Goal: Check status: Check status

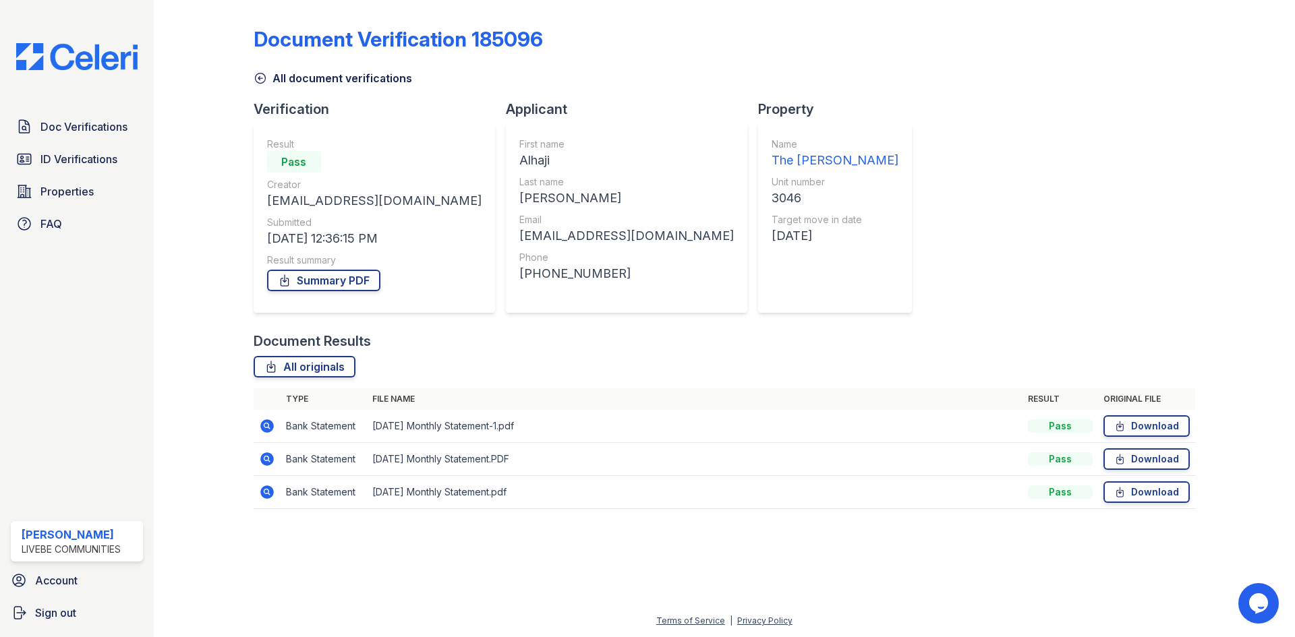
click at [260, 75] on icon at bounding box center [260, 77] width 13 height 13
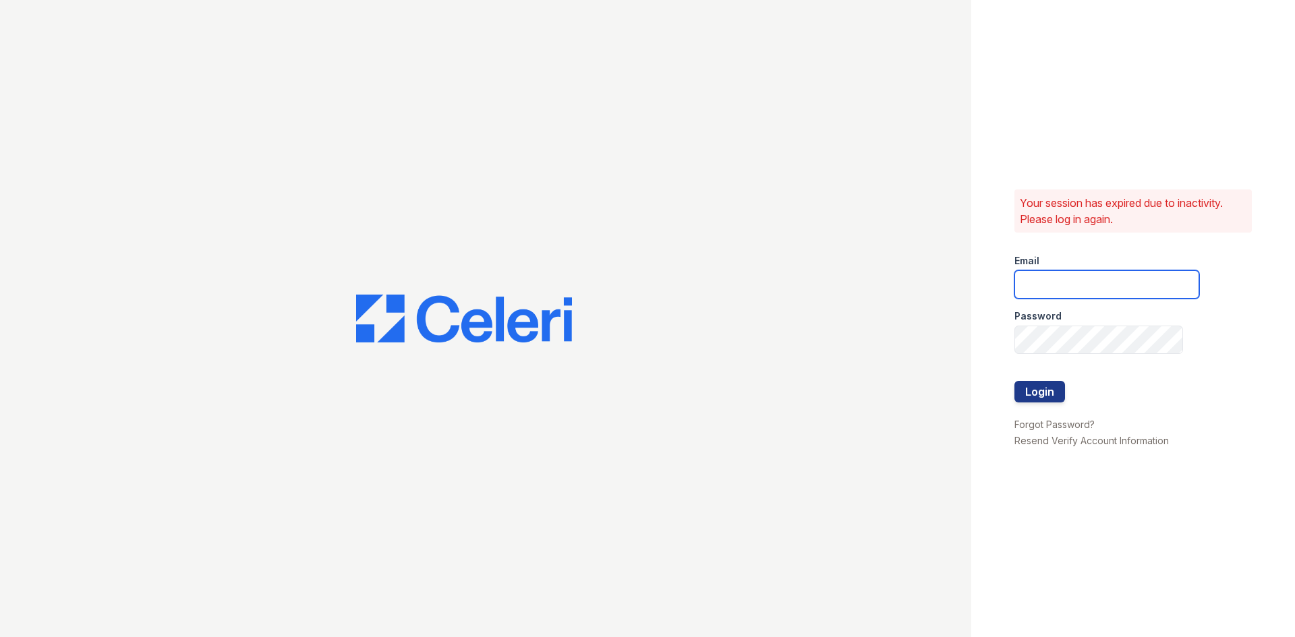
type input "donnelld@livebe.com"
click at [1025, 388] on button "Login" at bounding box center [1039, 392] width 51 height 22
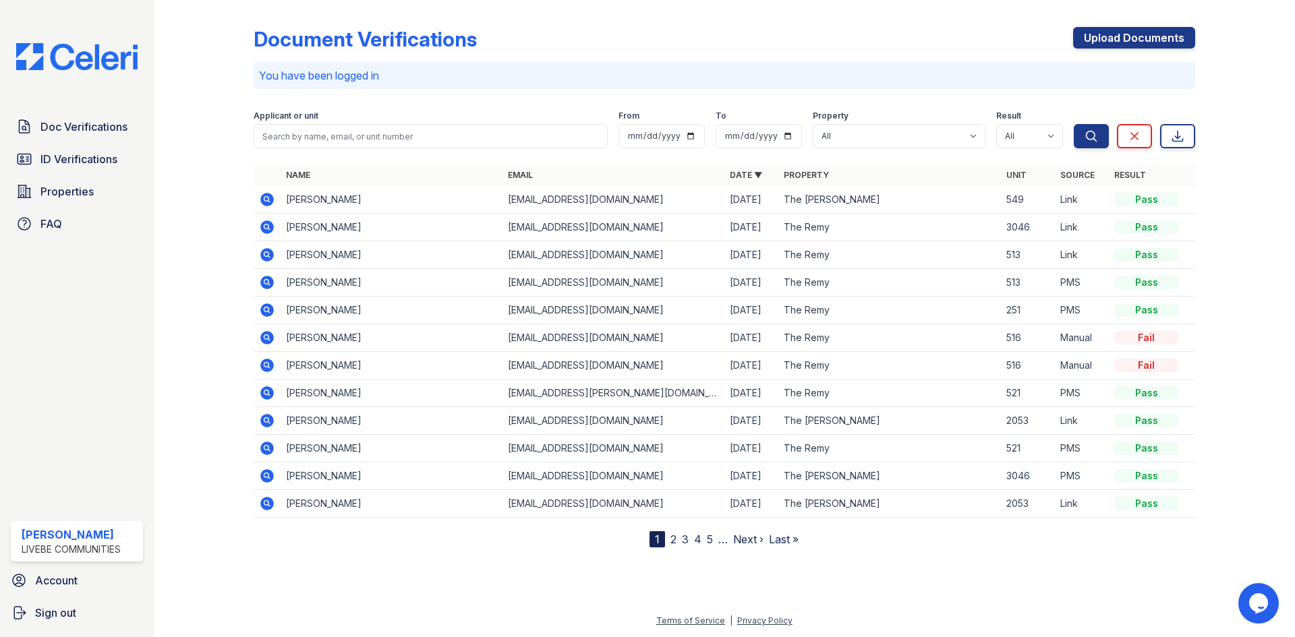
click at [269, 232] on icon at bounding box center [266, 227] width 13 height 13
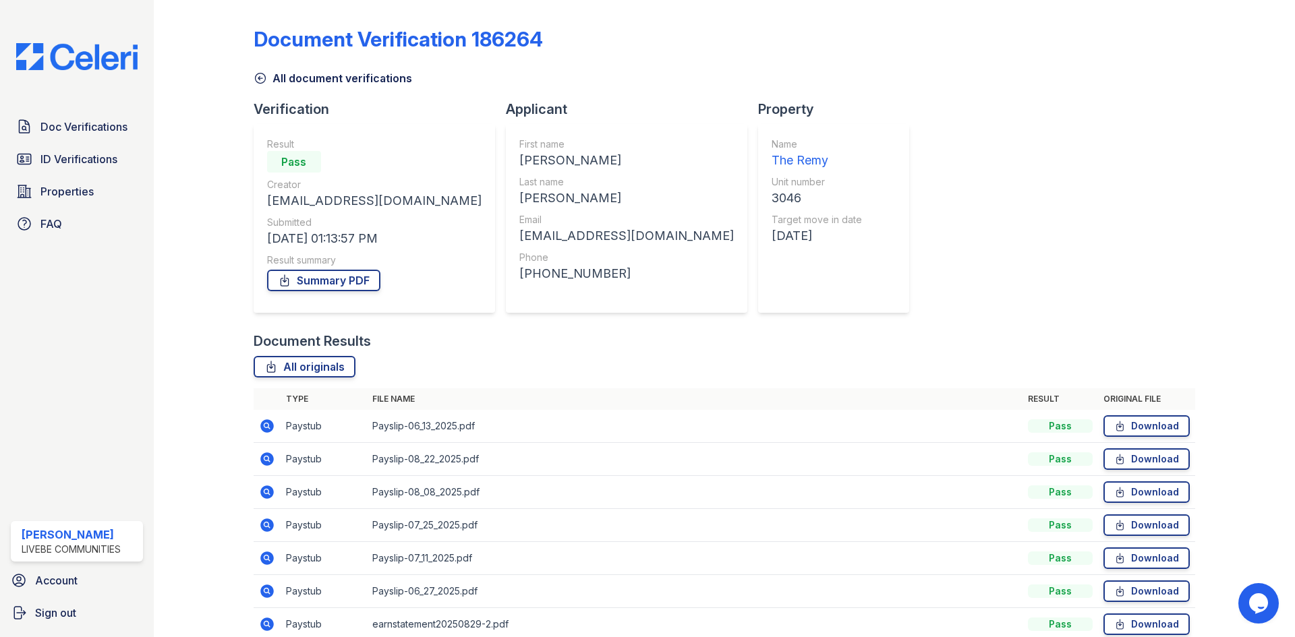
drag, startPoint x: 270, startPoint y: 231, endPoint x: 867, endPoint y: 261, distance: 598.3
click at [867, 261] on div "Document Verification 186264 All document verifications Verification Result Pas…" at bounding box center [725, 445] width 942 height 881
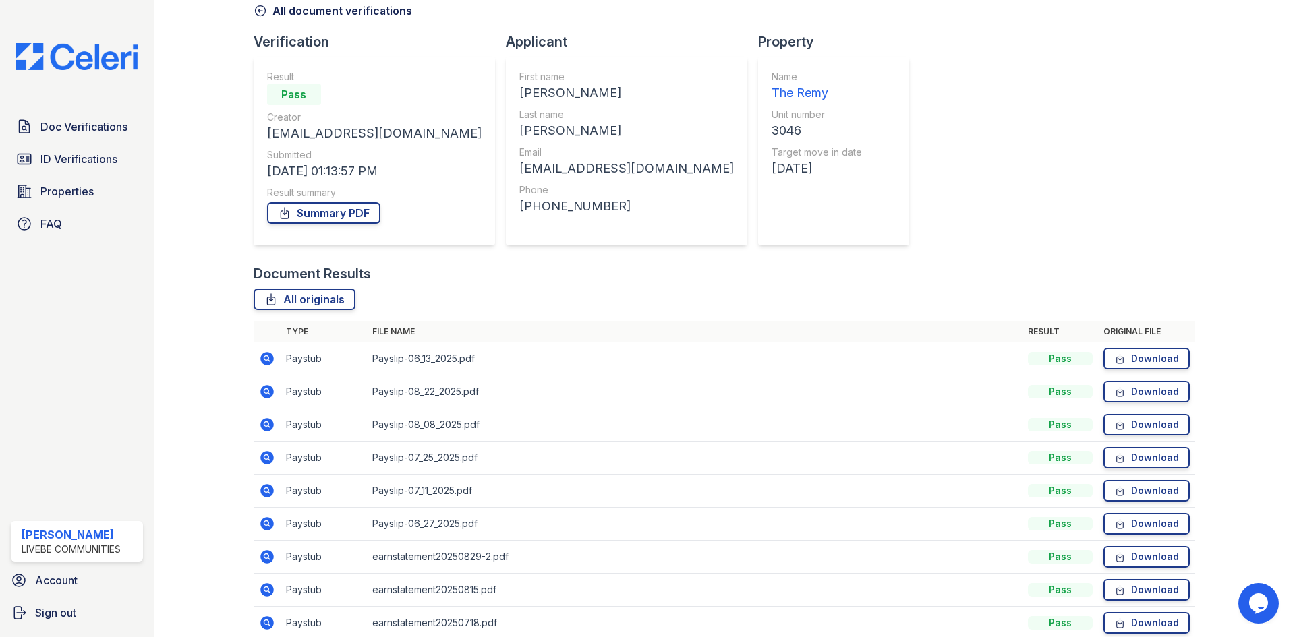
click at [265, 360] on icon at bounding box center [267, 359] width 16 height 16
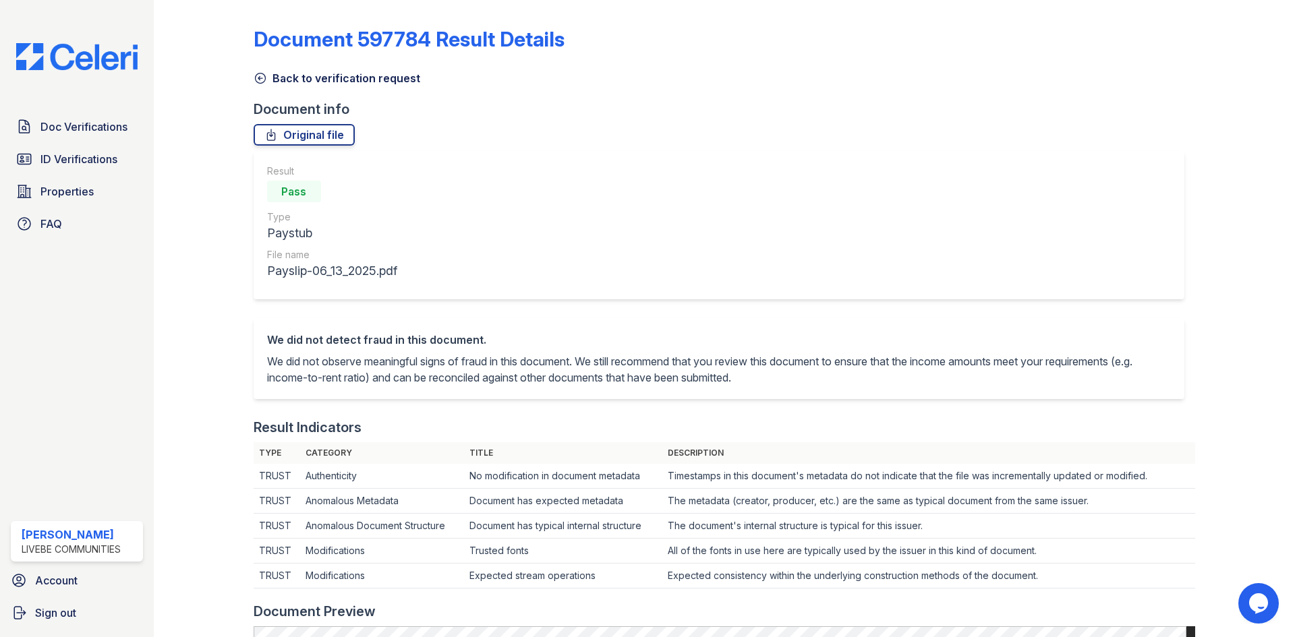
click at [260, 77] on icon at bounding box center [260, 77] width 13 height 13
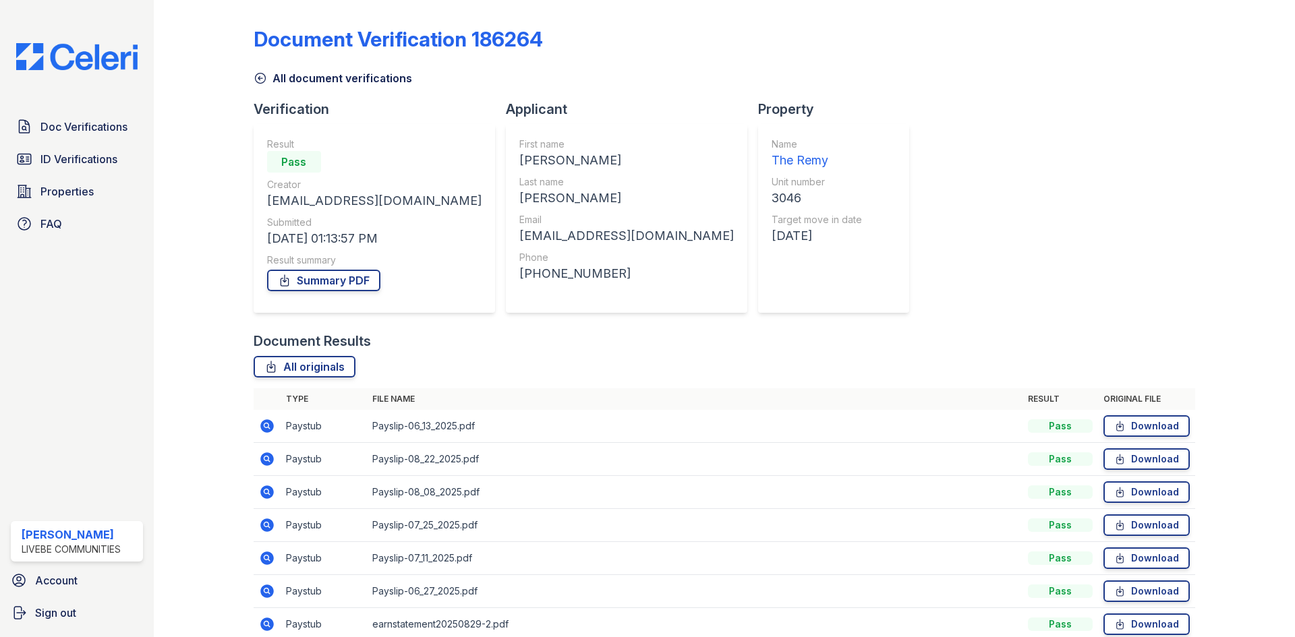
click at [270, 458] on icon at bounding box center [266, 459] width 13 height 13
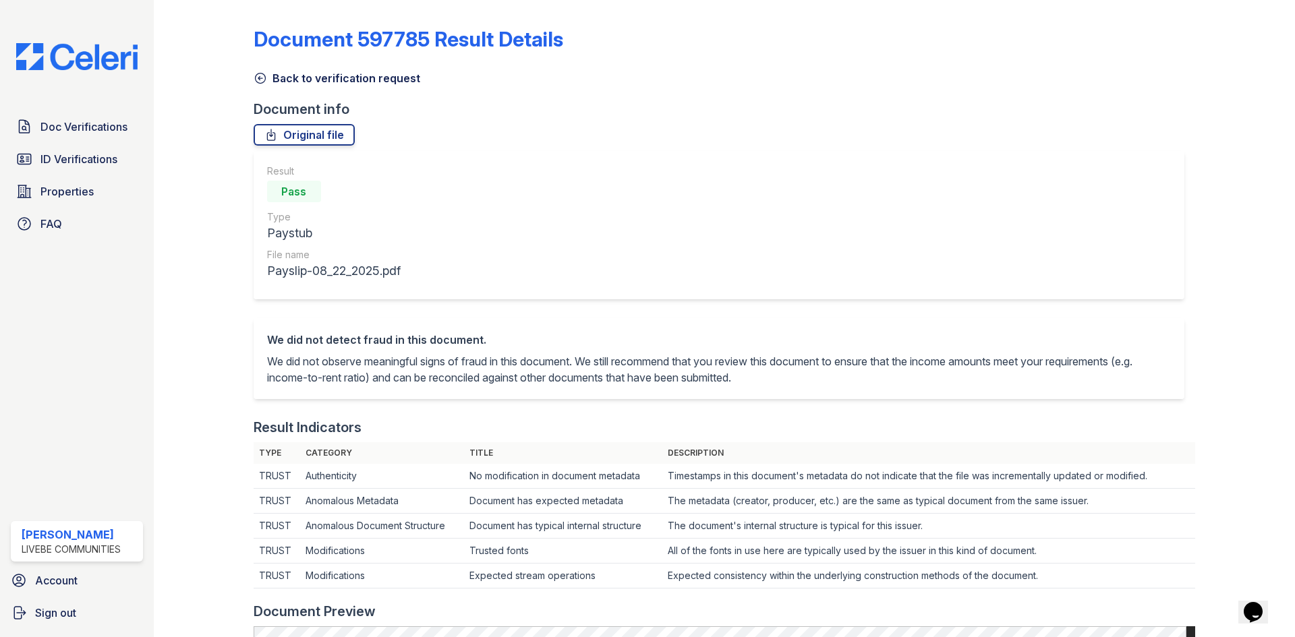
click at [256, 76] on icon at bounding box center [260, 77] width 13 height 13
